Goal: Task Accomplishment & Management: Complete application form

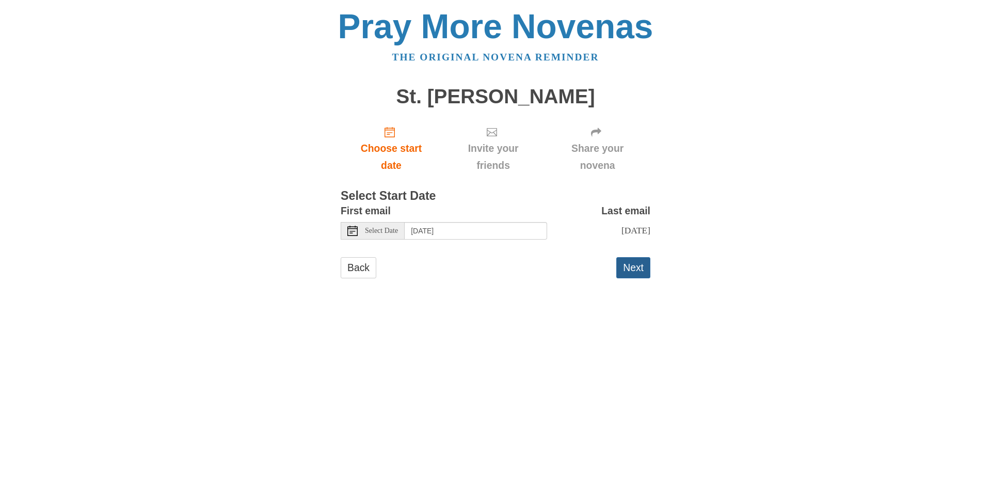
click at [623, 261] on button "Next" at bounding box center [633, 267] width 34 height 21
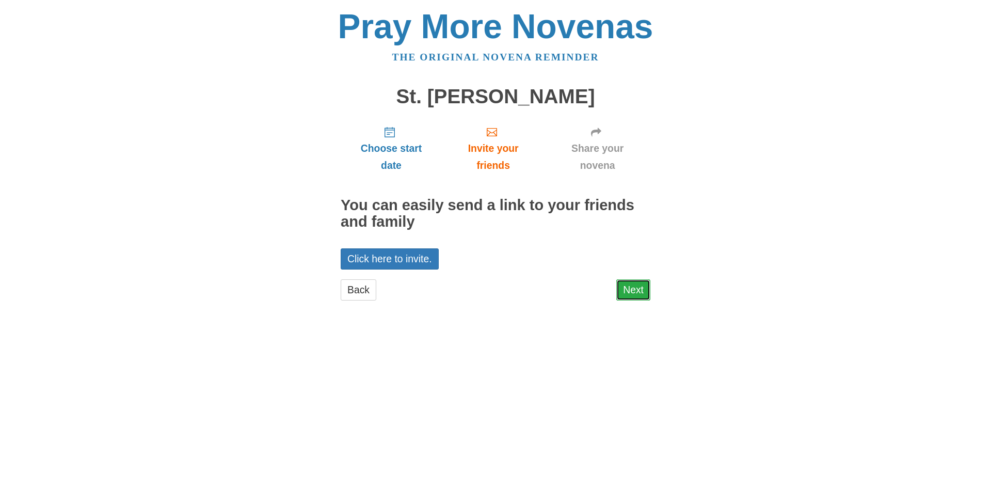
click at [640, 288] on link "Next" at bounding box center [633, 289] width 34 height 21
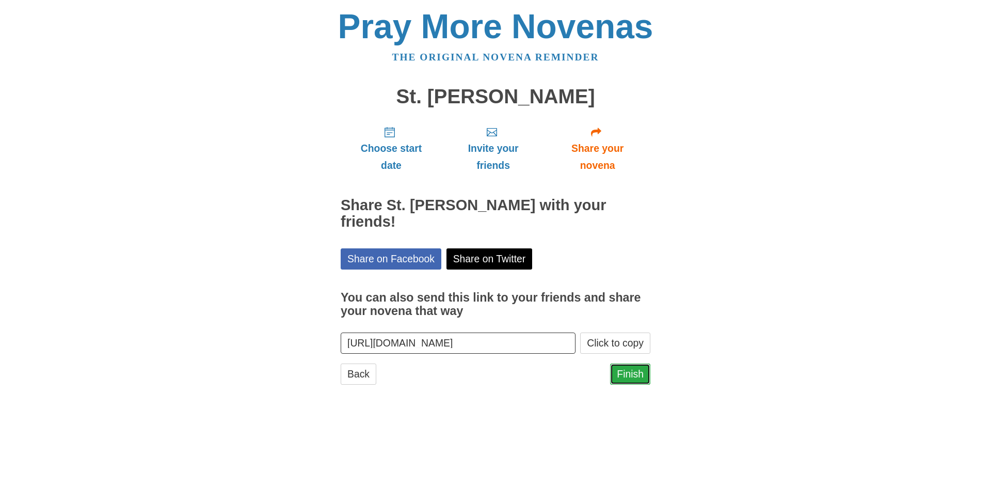
click at [633, 363] on link "Finish" at bounding box center [630, 373] width 40 height 21
